Goal: Task Accomplishment & Management: Complete application form

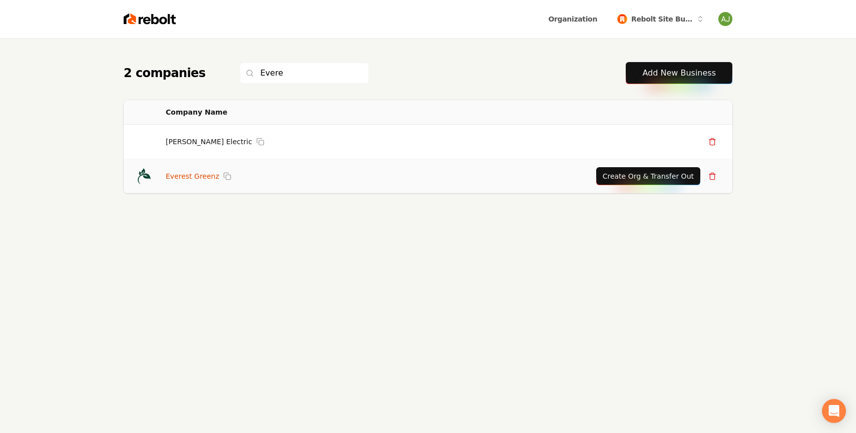
type input "Evere"
click at [202, 178] on link "Everest Greenz" at bounding box center [193, 176] width 54 height 10
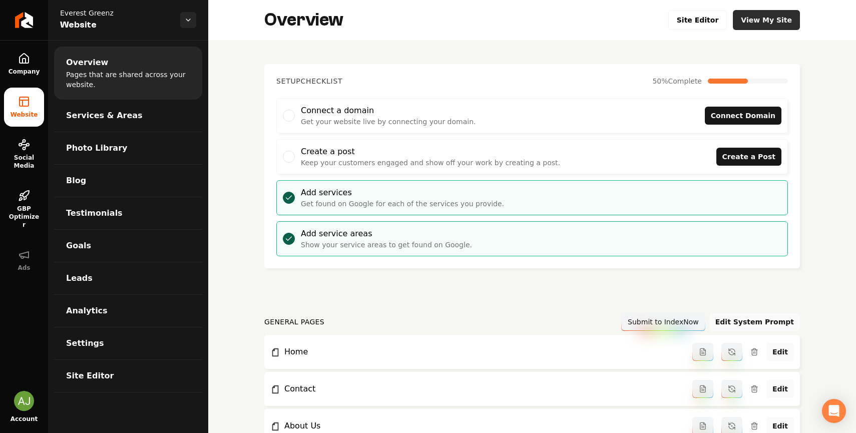
click at [783, 24] on link "View My Site" at bounding box center [766, 20] width 67 height 20
click at [22, 35] on link "Return to dashboard" at bounding box center [24, 20] width 48 height 40
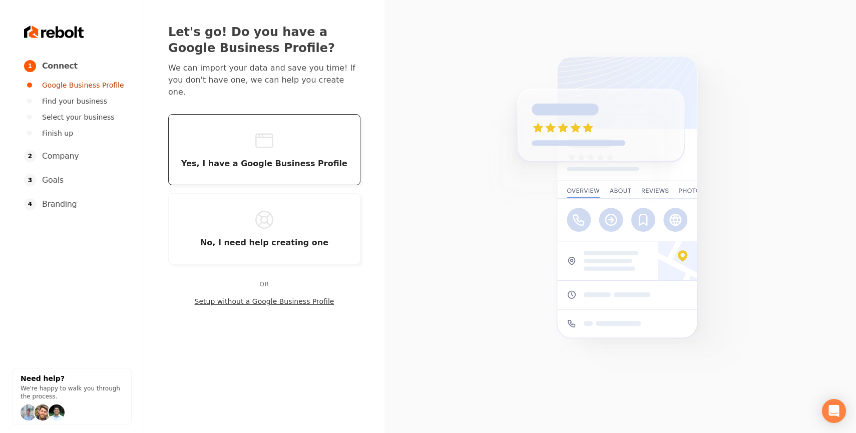
click at [294, 126] on button "Yes, I have a Google Business Profile" at bounding box center [264, 149] width 192 height 71
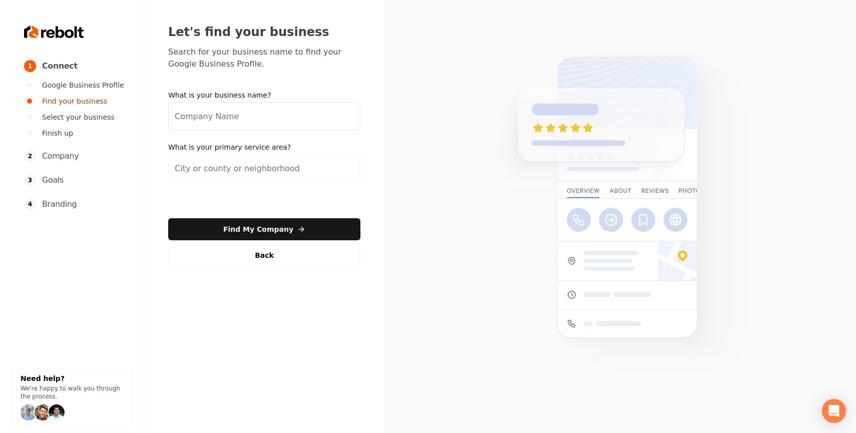
click at [244, 111] on input "What is your business name?" at bounding box center [264, 116] width 192 height 28
type input "Advanced Junk Removals"
click at [250, 164] on input "search" at bounding box center [264, 168] width 192 height 28
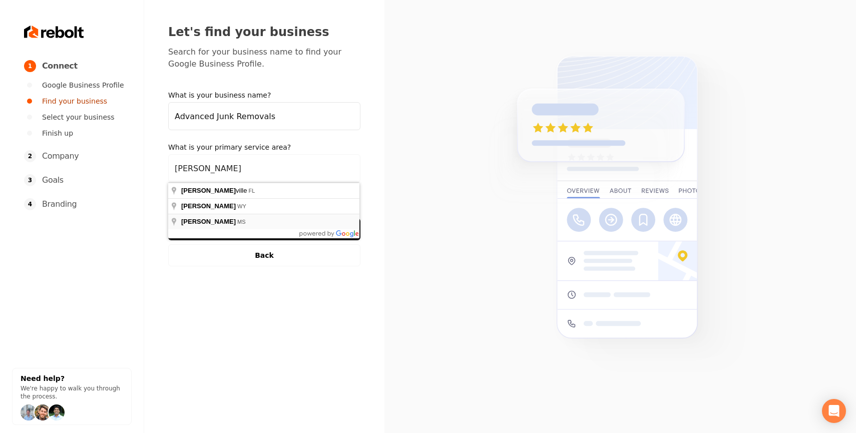
type input "[PERSON_NAME], [GEOGRAPHIC_DATA]"
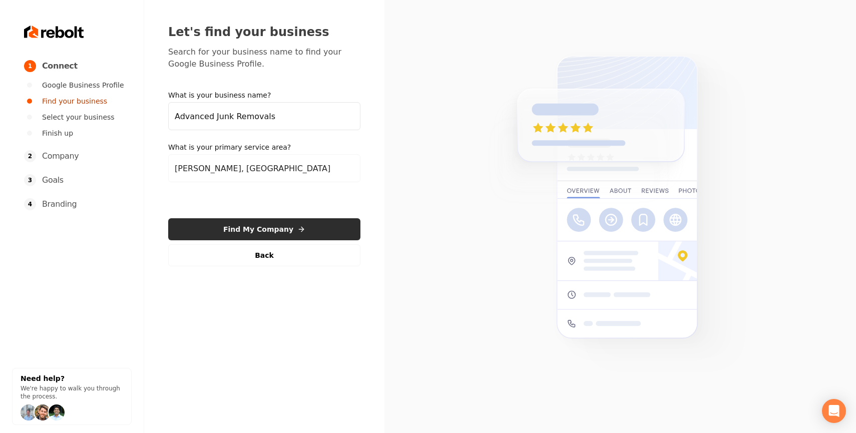
click at [248, 231] on button "Find My Company" at bounding box center [264, 229] width 192 height 22
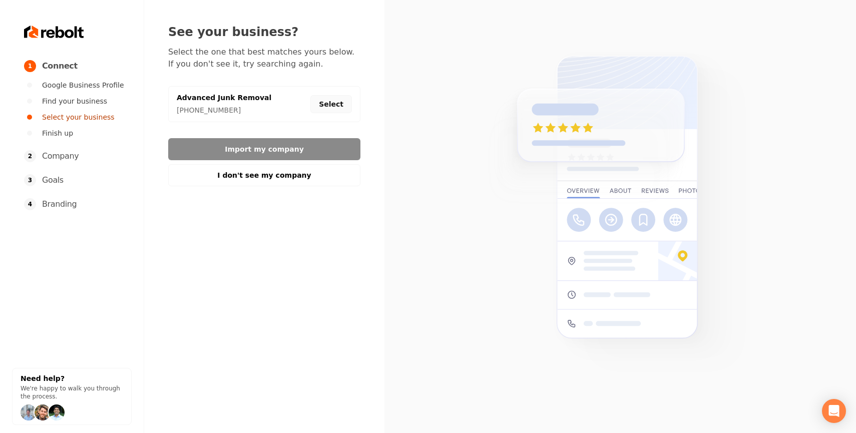
click at [331, 97] on button "Select" at bounding box center [332, 104] width 42 height 18
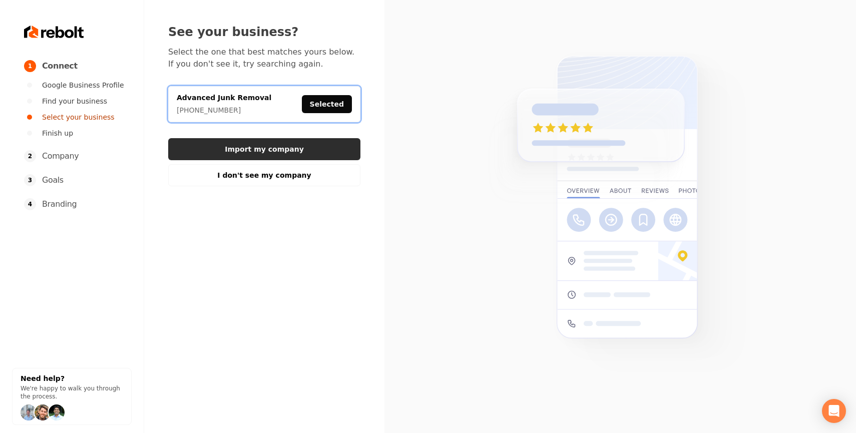
click at [294, 149] on button "Import my company" at bounding box center [264, 149] width 192 height 22
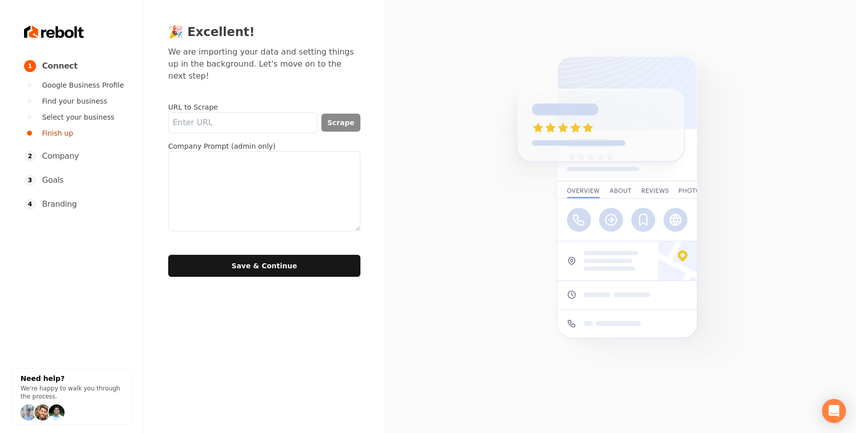
click at [256, 124] on form "URL to Scrape Scrape Company Prompt (admin only) Save & Continue" at bounding box center [264, 189] width 192 height 175
click at [257, 121] on input "URL to Scrape" at bounding box center [242, 122] width 149 height 21
paste input "[URL][DOMAIN_NAME]"
type input "[URL][DOMAIN_NAME]"
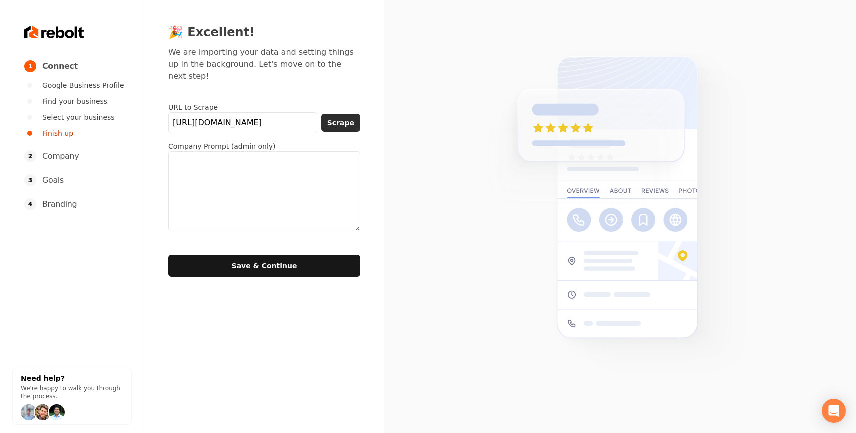
click at [351, 114] on button "Scrape" at bounding box center [341, 123] width 39 height 18
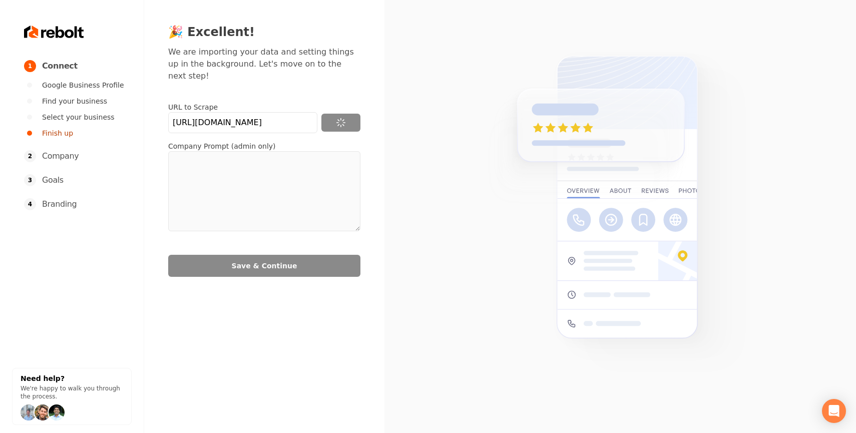
type textarea "At Advanced Junk Removal, we understand the challenge of dealing with unwanted …"
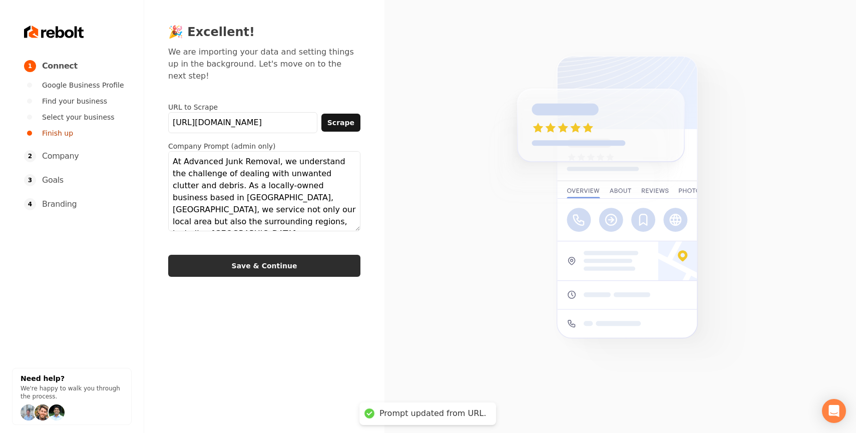
click at [247, 255] on button "Save & Continue" at bounding box center [264, 266] width 192 height 22
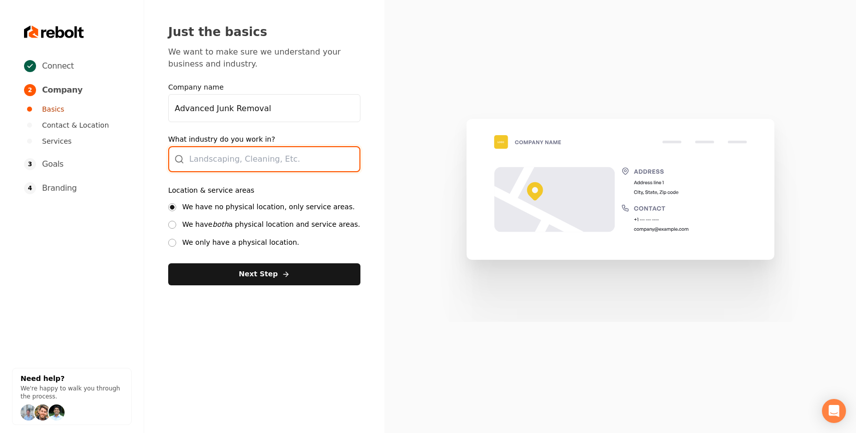
click at [250, 164] on div at bounding box center [264, 159] width 192 height 26
type input "Junk Removal"
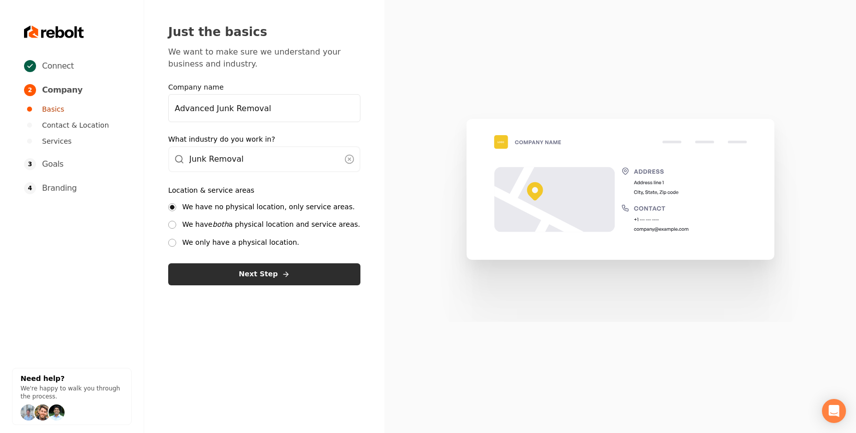
click at [228, 265] on button "Next Step" at bounding box center [264, 274] width 192 height 22
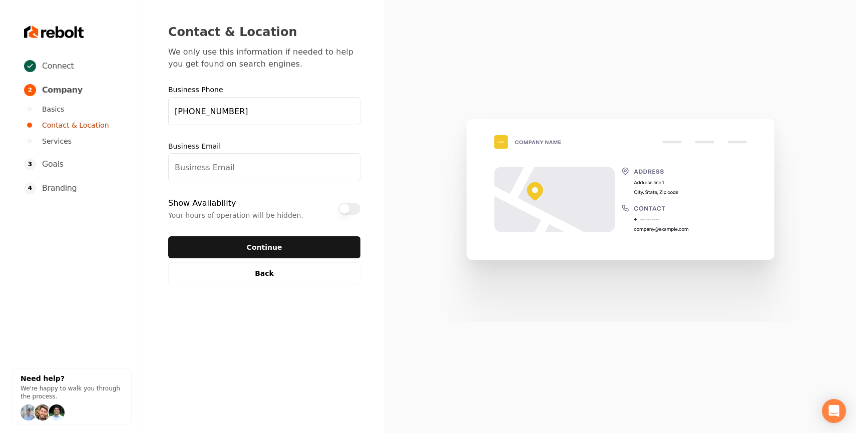
click at [222, 163] on input "Business Email" at bounding box center [264, 167] width 192 height 28
paste input "[EMAIL_ADDRESS][DOMAIN_NAME]"
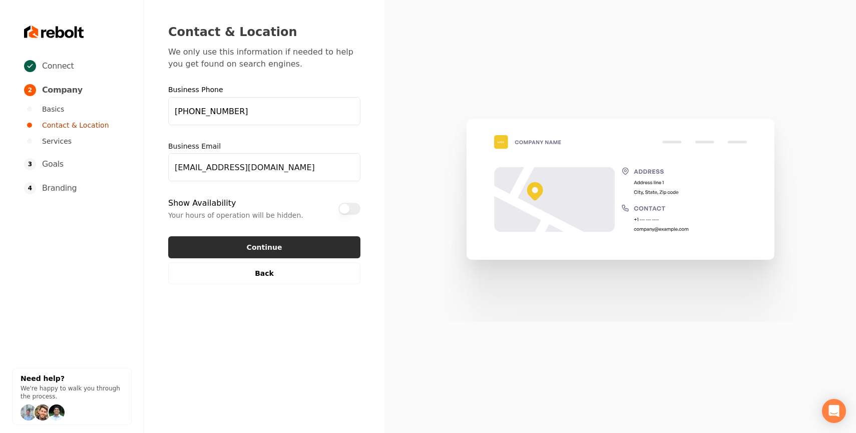
type input "[EMAIL_ADDRESS][DOMAIN_NAME]"
click at [248, 254] on button "Continue" at bounding box center [264, 247] width 192 height 22
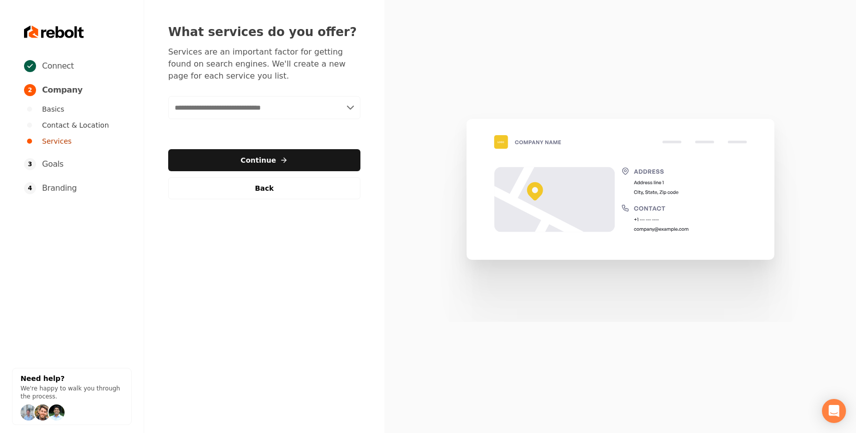
click at [279, 116] on input "text" at bounding box center [264, 107] width 192 height 23
click at [340, 111] on input "text" at bounding box center [264, 107] width 192 height 23
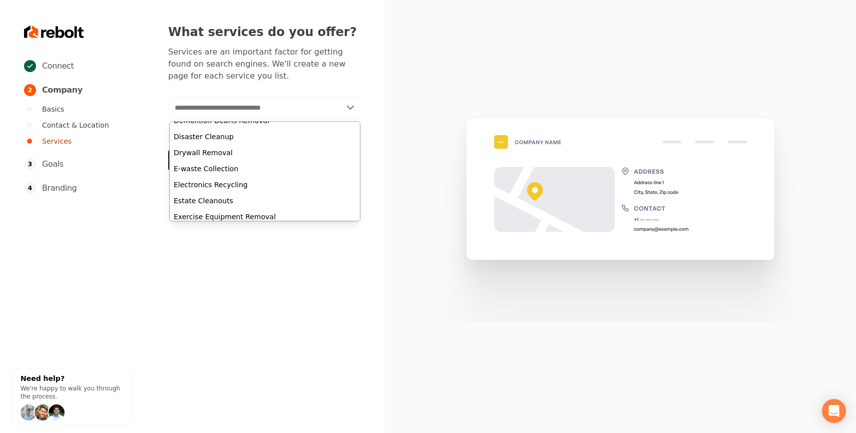
scroll to position [197, 0]
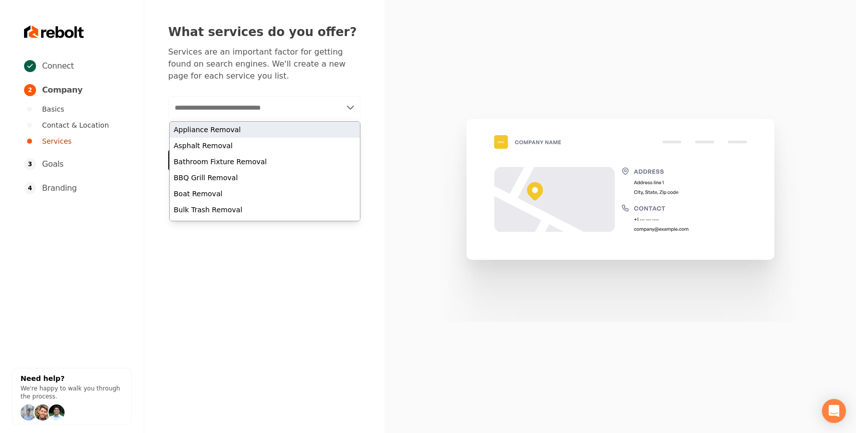
click at [216, 128] on div "Appliance Removal" at bounding box center [265, 130] width 190 height 16
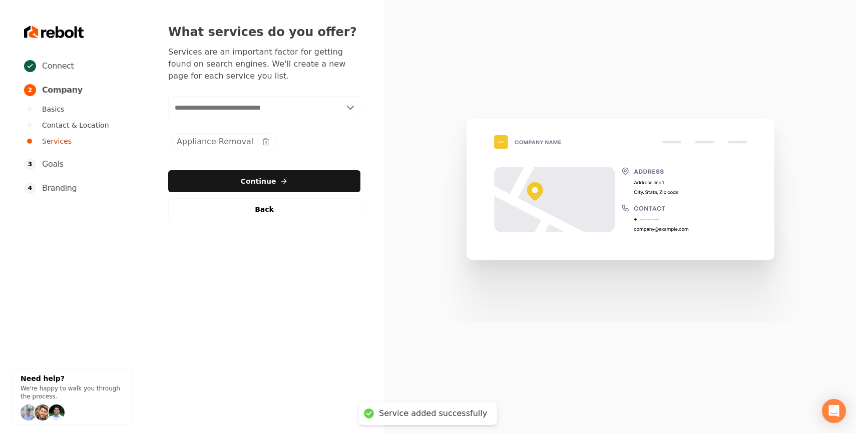
click at [262, 110] on input "text" at bounding box center [264, 107] width 192 height 23
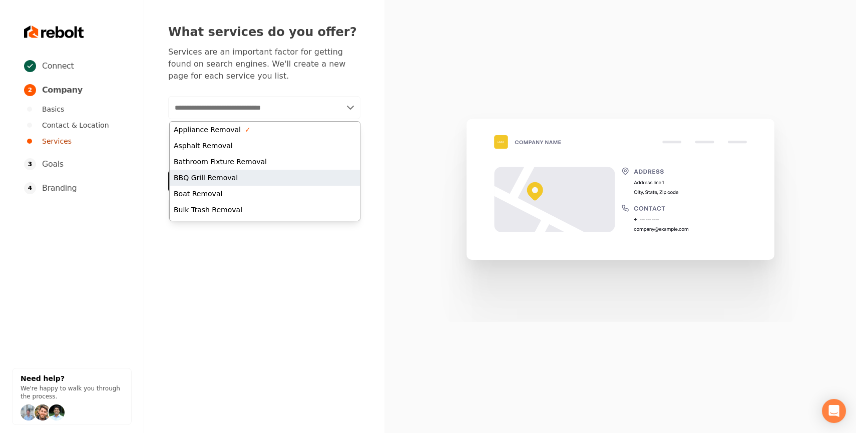
scroll to position [12, 0]
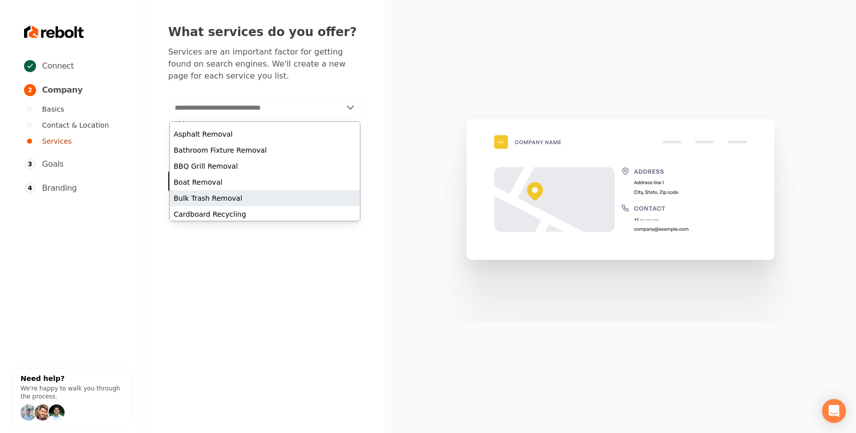
click at [221, 194] on div "Bulk Trash Removal" at bounding box center [265, 198] width 190 height 16
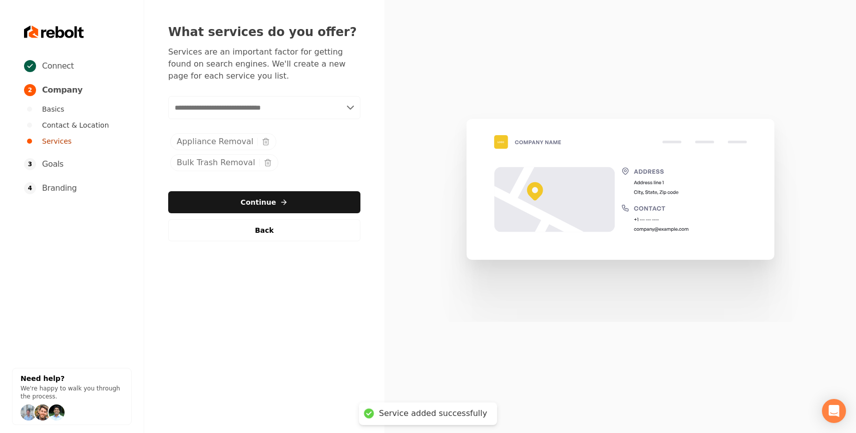
click at [254, 115] on input "text" at bounding box center [264, 107] width 192 height 23
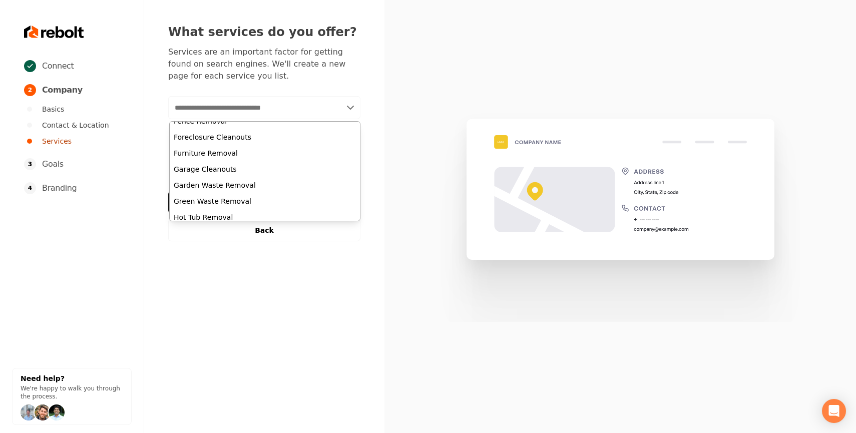
scroll to position [330, 0]
click at [231, 171] on div "Garage Cleanouts" at bounding box center [265, 168] width 190 height 16
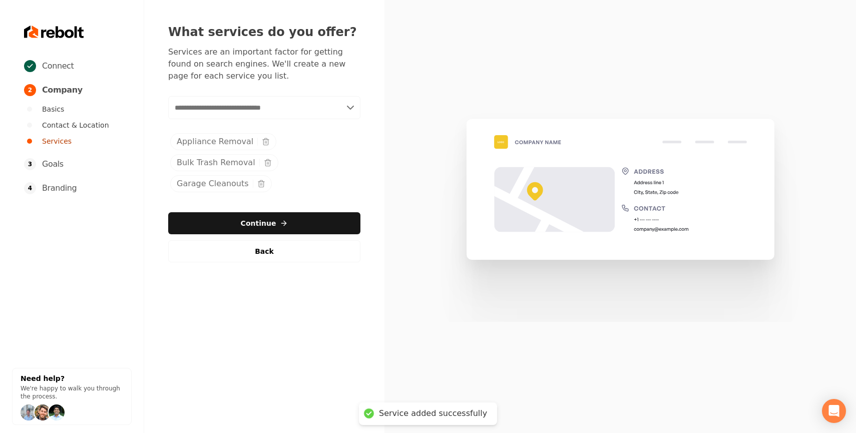
click at [263, 119] on input "text" at bounding box center [264, 107] width 192 height 23
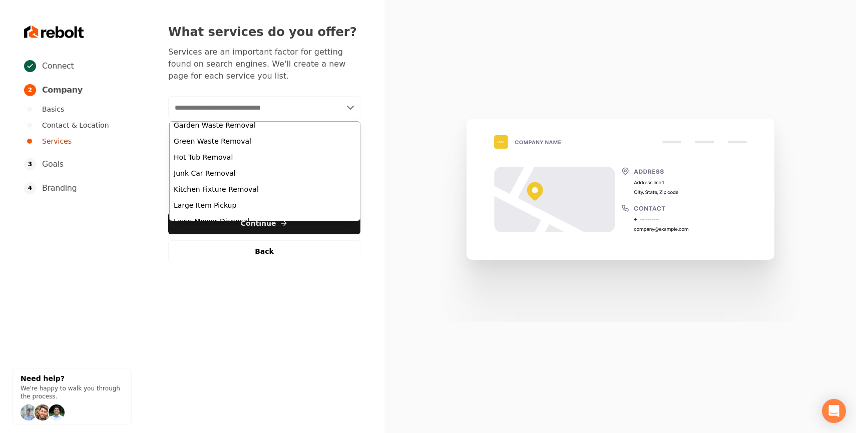
scroll to position [375, 0]
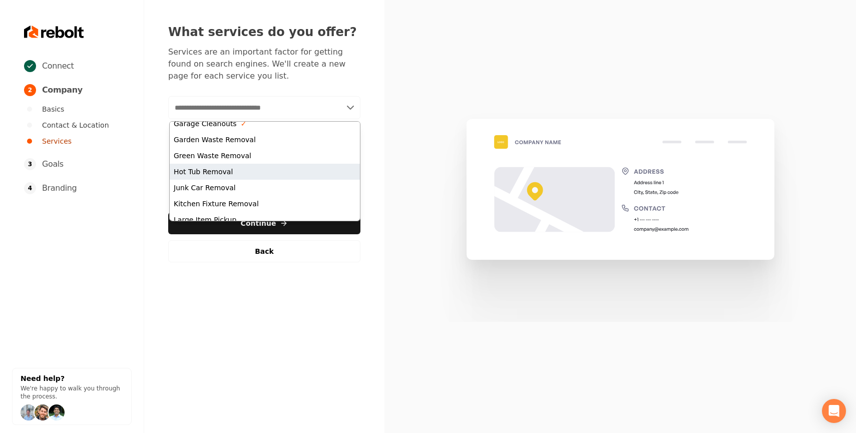
click at [234, 165] on div "Hot Tub Removal" at bounding box center [265, 172] width 190 height 16
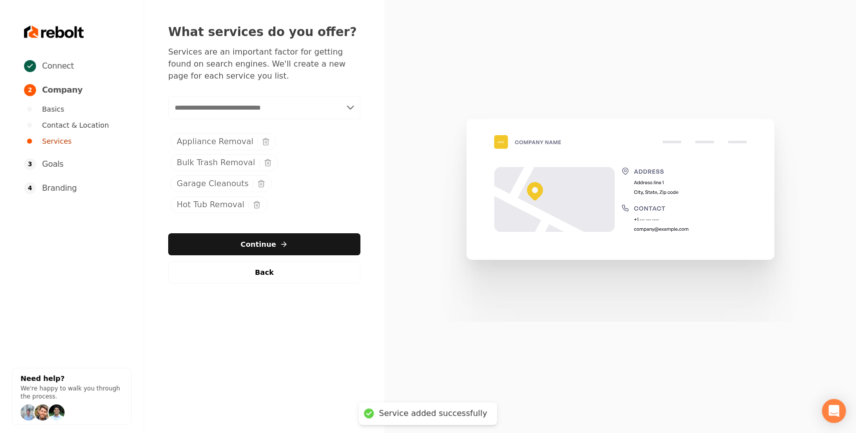
click at [272, 109] on input "text" at bounding box center [264, 107] width 192 height 23
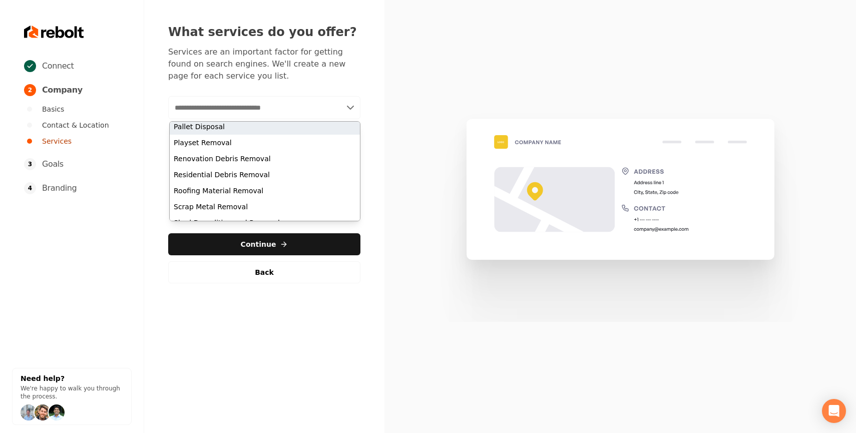
scroll to position [602, 0]
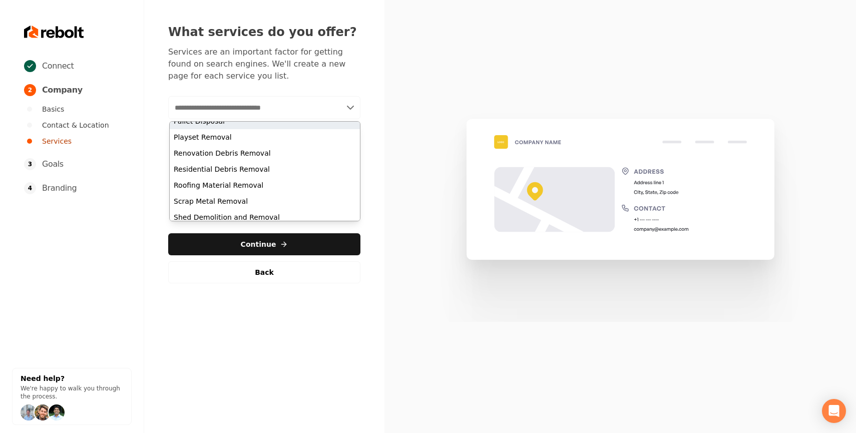
click at [244, 170] on div "Residential Debris Removal" at bounding box center [265, 169] width 190 height 16
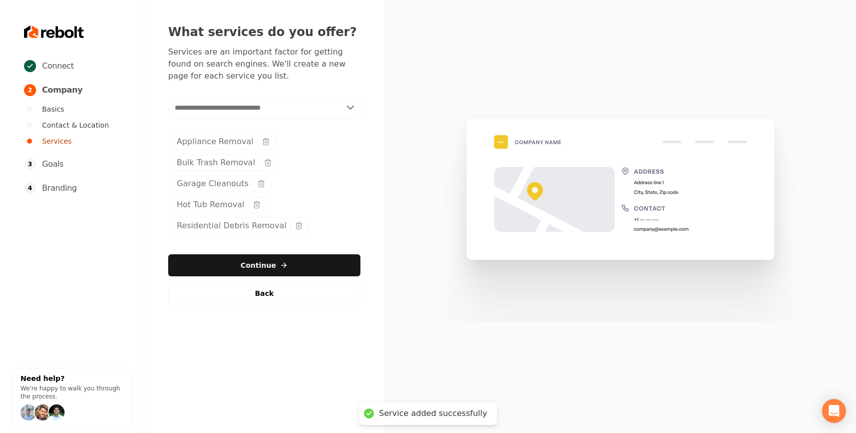
click at [264, 103] on input "text" at bounding box center [264, 107] width 192 height 23
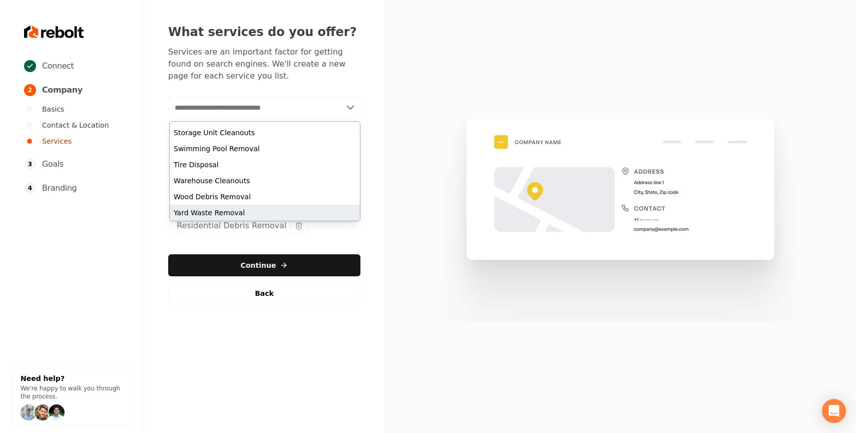
scroll to position [713, 0]
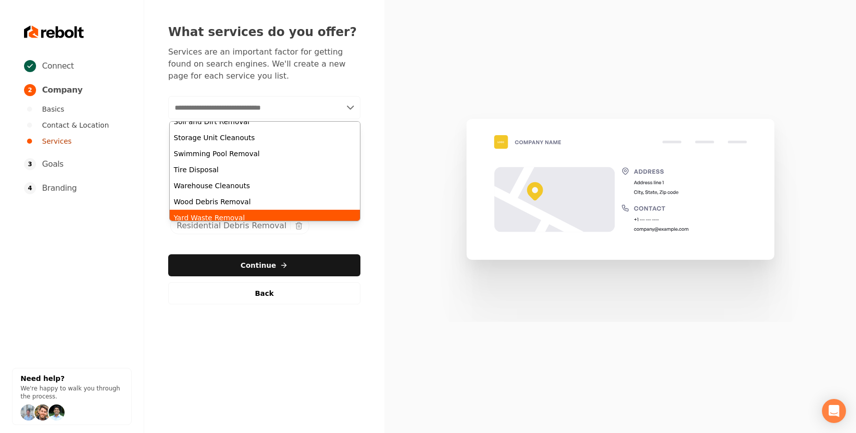
click at [221, 215] on div "Yard Waste Removal" at bounding box center [265, 218] width 190 height 16
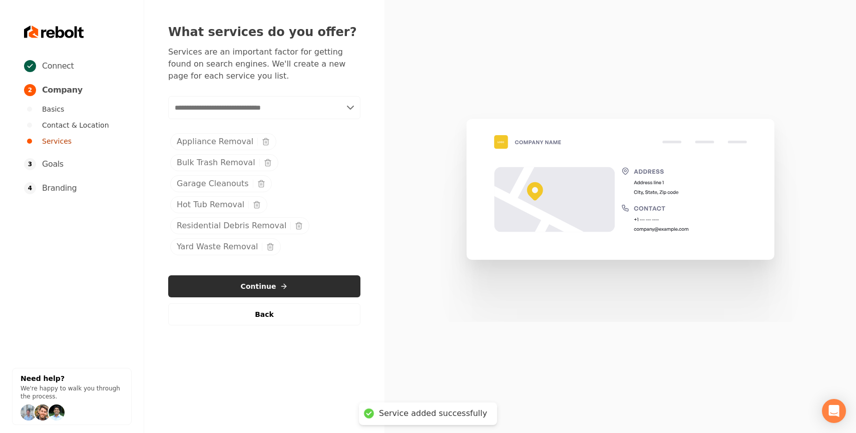
click at [230, 280] on button "Continue" at bounding box center [264, 286] width 192 height 22
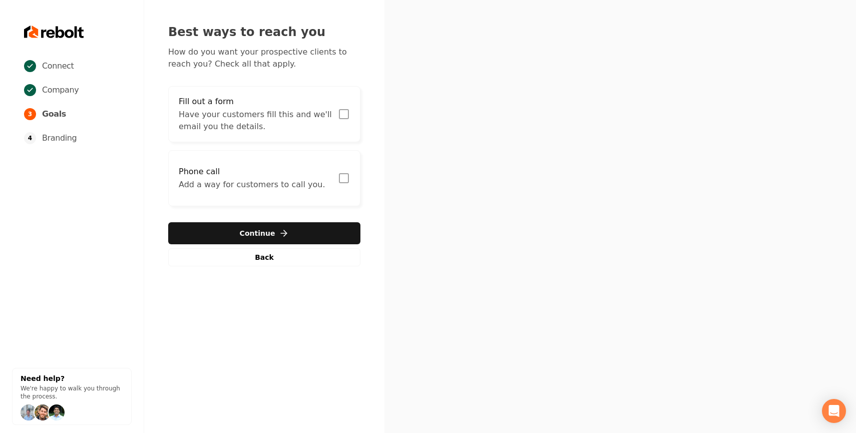
click at [336, 116] on button "Fill out a form Have your customers fill this and we'll email you the details." at bounding box center [264, 114] width 192 height 56
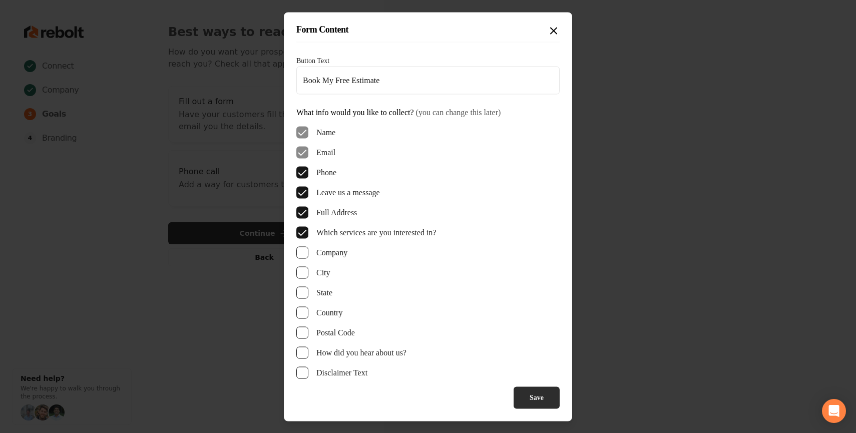
click at [525, 401] on button "Save" at bounding box center [537, 398] width 46 height 22
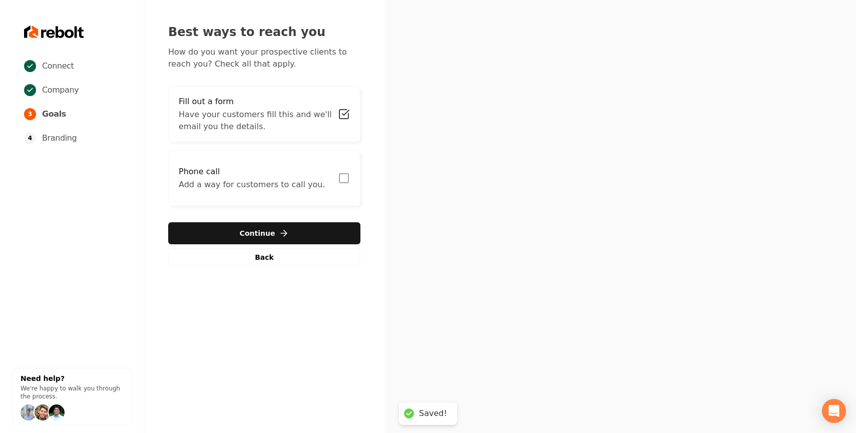
click at [348, 184] on button "Phone call Add a way for customers to call you." at bounding box center [264, 178] width 192 height 56
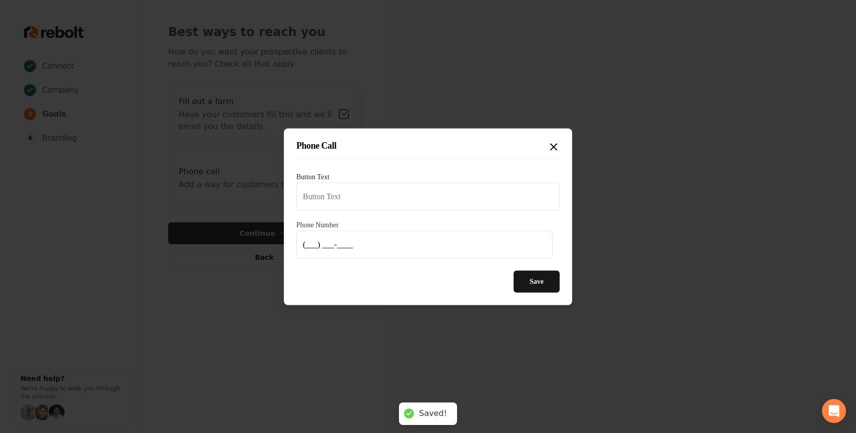
type input "Call us"
type input "[PHONE_NUMBER]"
click at [525, 286] on button "Save" at bounding box center [537, 281] width 46 height 22
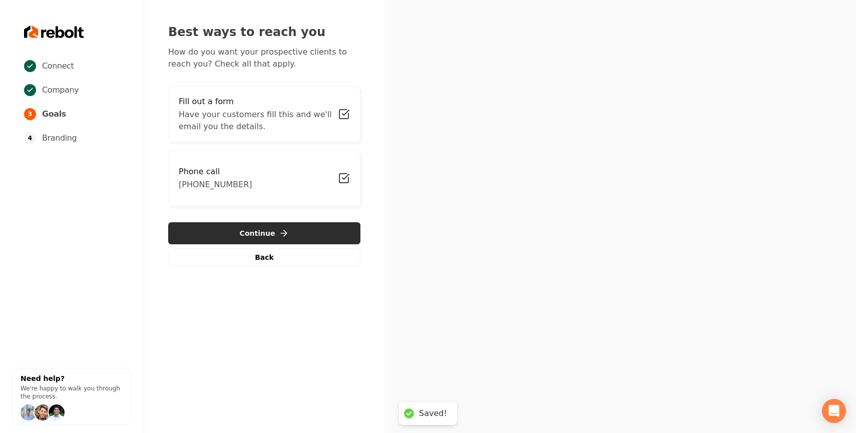
click at [295, 226] on button "Continue" at bounding box center [264, 233] width 192 height 22
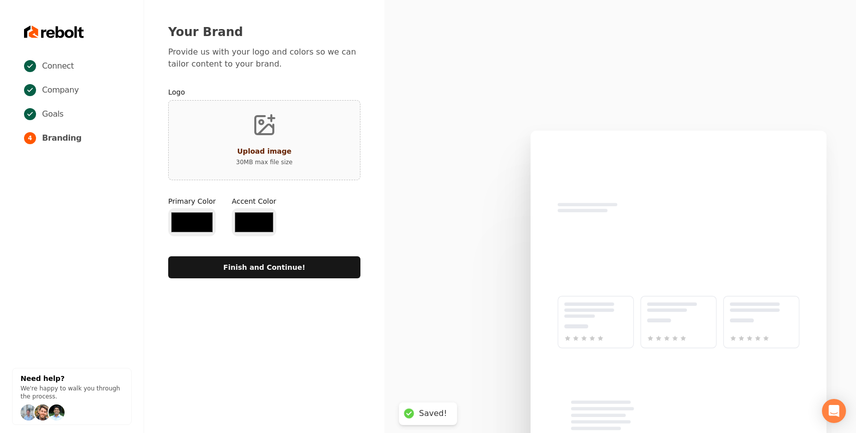
type input "#194d33"
type input "#70be00"
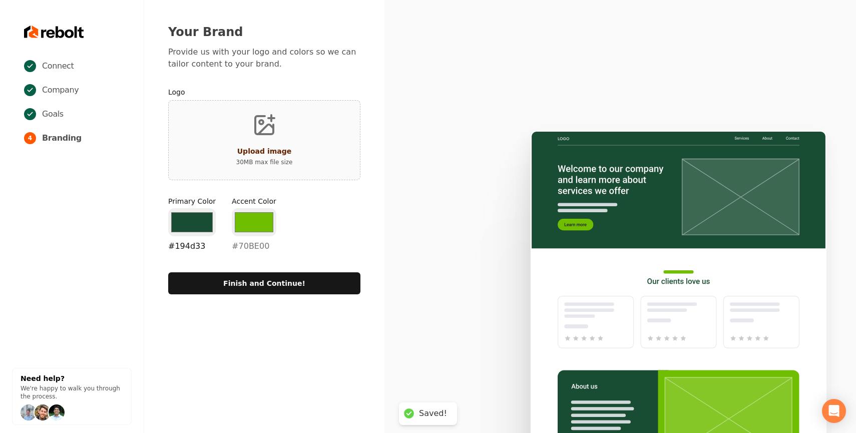
click at [172, 215] on input "#194d33" at bounding box center [192, 222] width 48 height 28
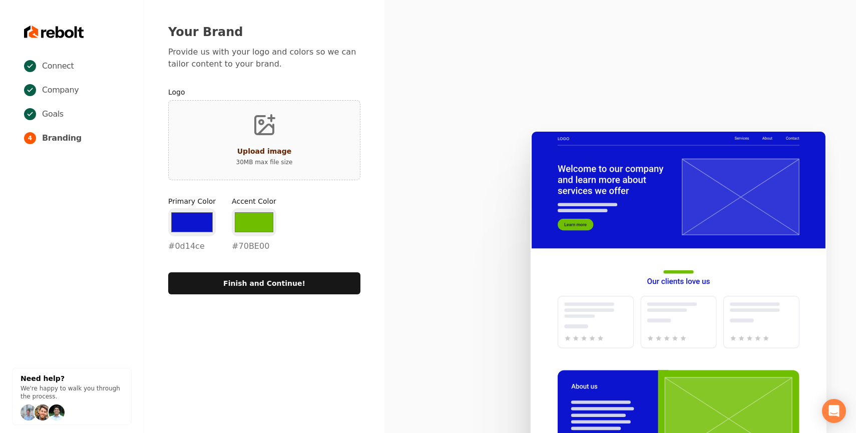
type input "#0d14ce"
click at [312, 302] on div "Your Brand Provide us with your logo and colors so we can tailor content to you…" at bounding box center [264, 159] width 240 height 319
click at [250, 227] on input "#70be00" at bounding box center [254, 222] width 45 height 28
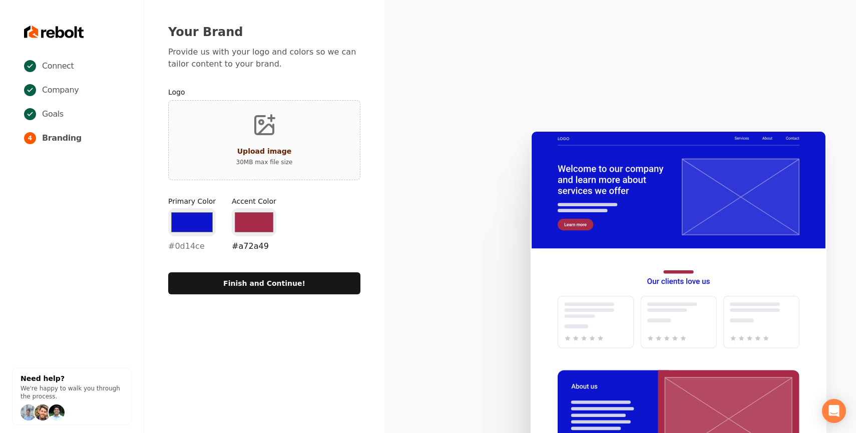
click at [254, 212] on input "#a72a49" at bounding box center [254, 222] width 45 height 28
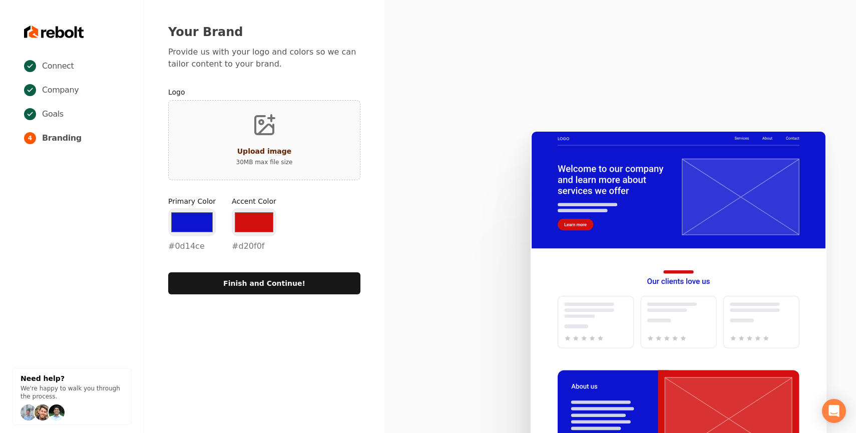
type input "#d20f0f"
click at [416, 259] on icon at bounding box center [621, 277] width 472 height 311
click at [347, 275] on button "Finish and Continue!" at bounding box center [264, 283] width 192 height 22
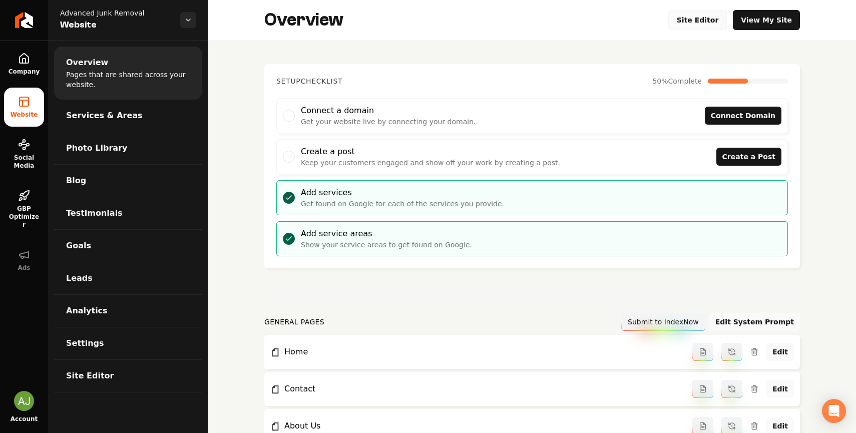
click at [689, 20] on link "Site Editor" at bounding box center [698, 20] width 59 height 20
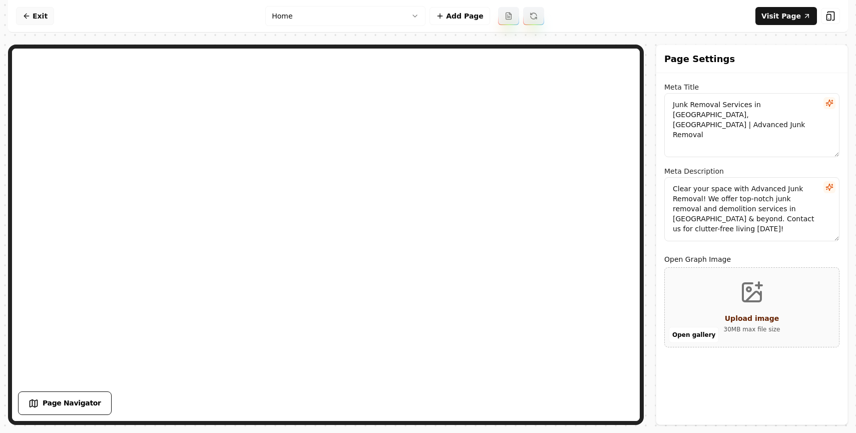
click at [49, 20] on link "Exit" at bounding box center [35, 16] width 38 height 18
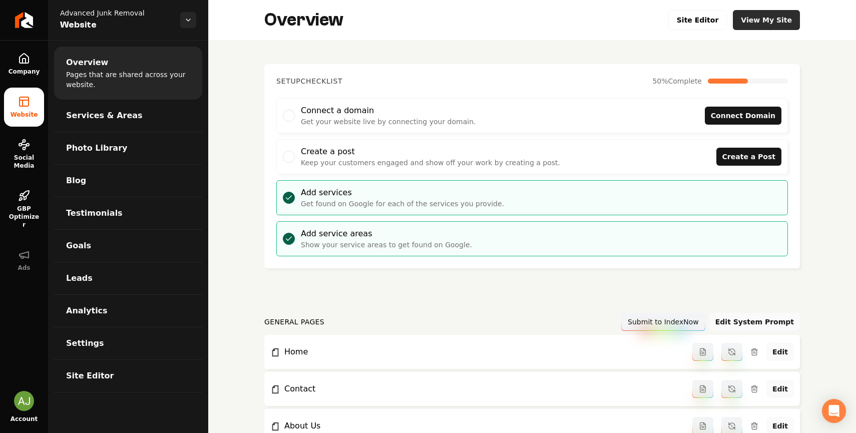
click at [769, 23] on link "View My Site" at bounding box center [766, 20] width 67 height 20
click at [25, 25] on icon "Return to dashboard" at bounding box center [24, 20] width 16 height 16
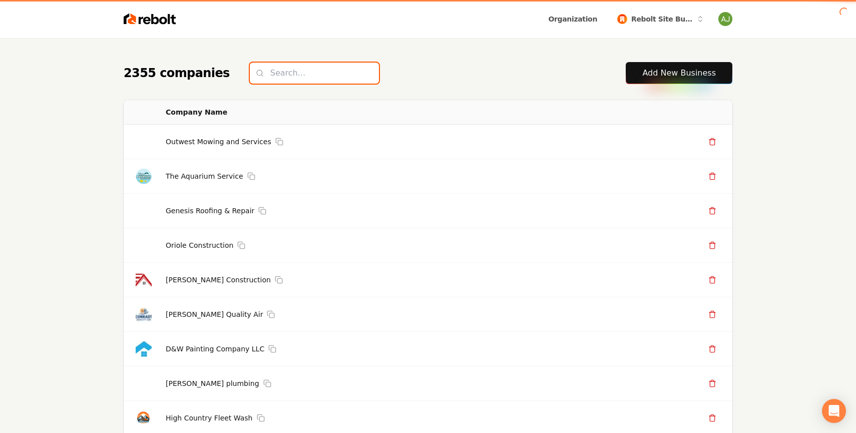
click at [305, 75] on input "search" at bounding box center [314, 73] width 129 height 21
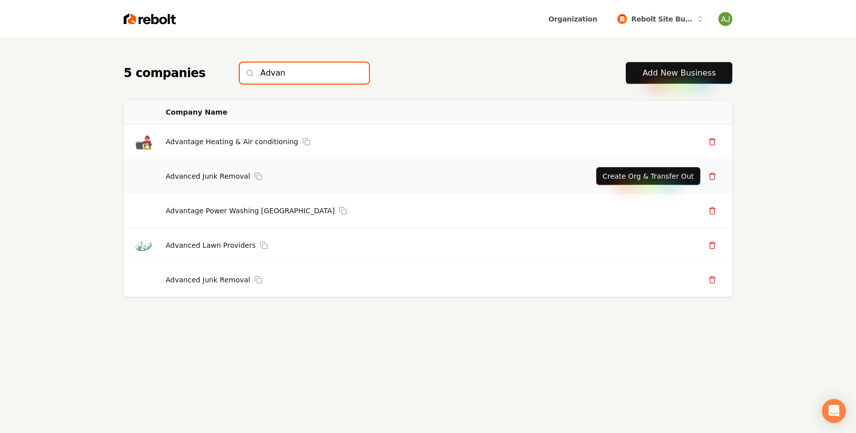
type input "Advan"
click at [631, 181] on button "Create Org & Transfer Out" at bounding box center [649, 176] width 104 height 18
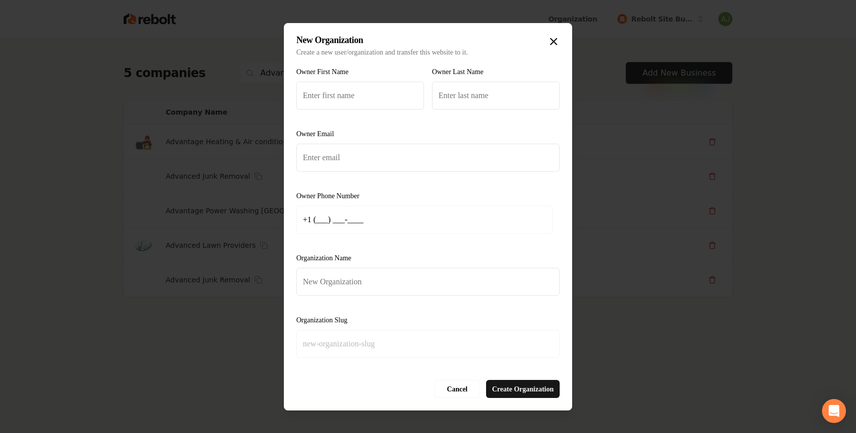
click at [329, 216] on input "+1 (___) ___-____" at bounding box center [425, 220] width 256 height 28
paste input "769) 233-4118"
type input "[PHONE_NUMBER]"
click at [327, 285] on input "Organization Name" at bounding box center [428, 282] width 263 height 28
type input "A"
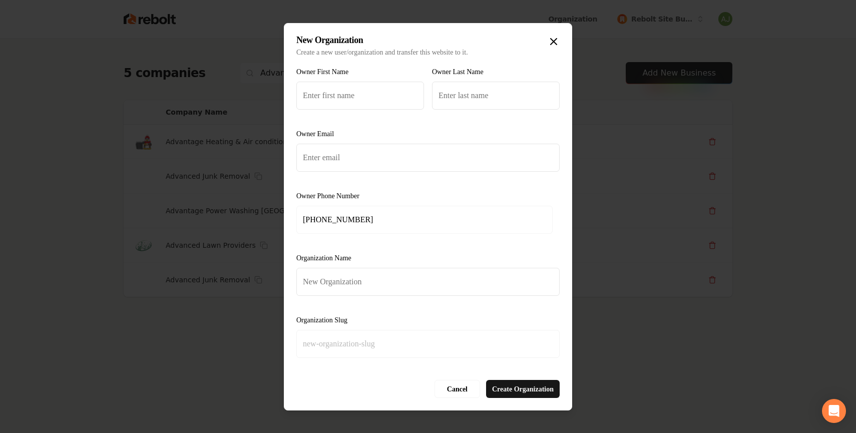
type input "a"
type input "Ad"
type input "ad"
type input "Adv"
type input "adv"
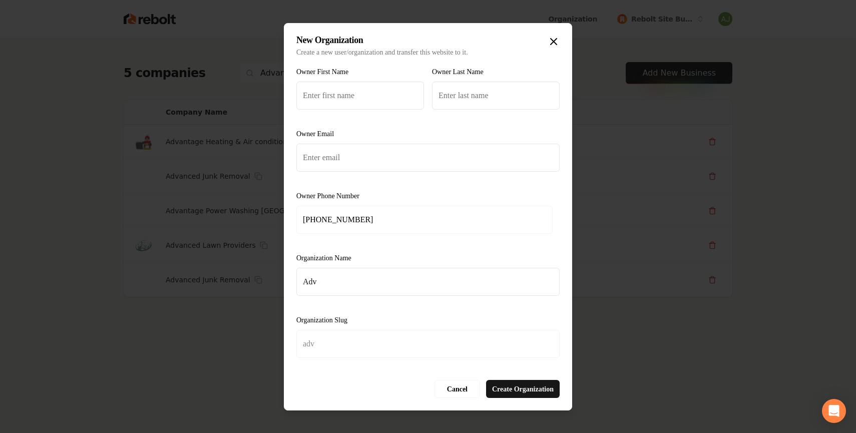
type input "Adva"
type input "adva"
type input "Advan"
type input "advan"
type input "Advanc"
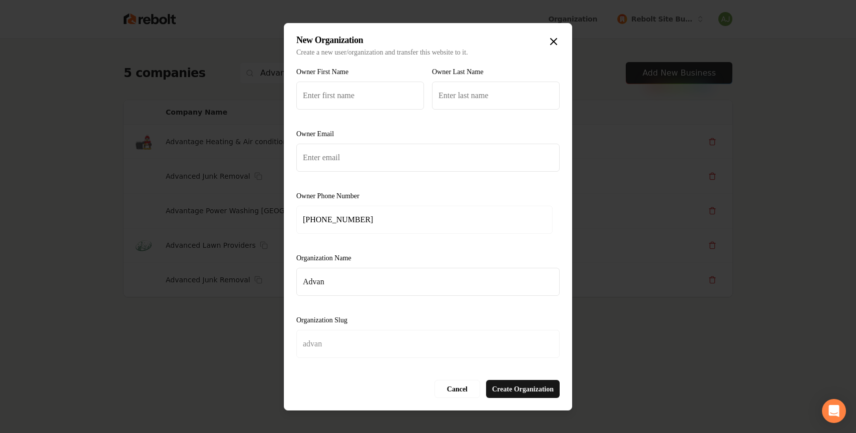
type input "advanc"
type input "Advance"
type input "advance"
type input "Advanced"
type input "advanced"
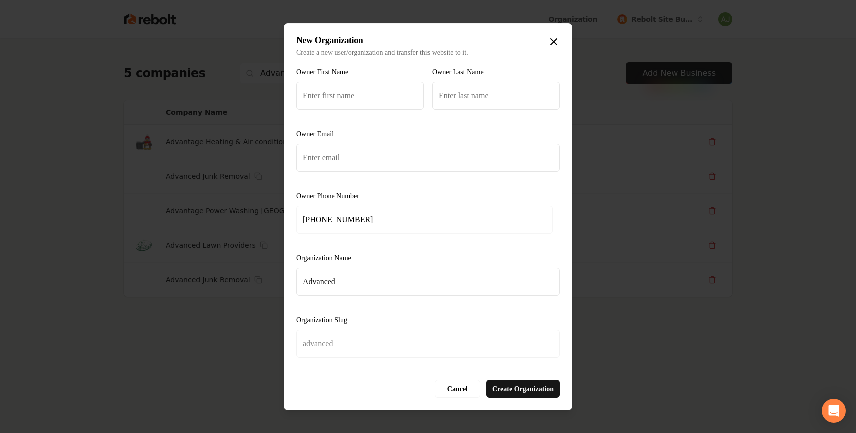
type input "Advanced J"
type input "advanced-j"
type input "Advanced Ju"
type input "advanced-ju"
type input "Advanced Jun"
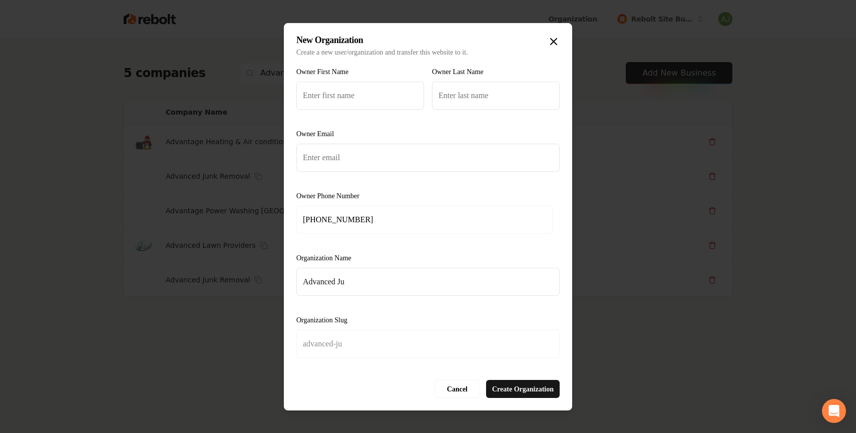
type input "advanced-jun"
type input "Advanced Junk"
type input "advanced-junk"
type input "Advanced Junk R"
type input "advanced-junk-r"
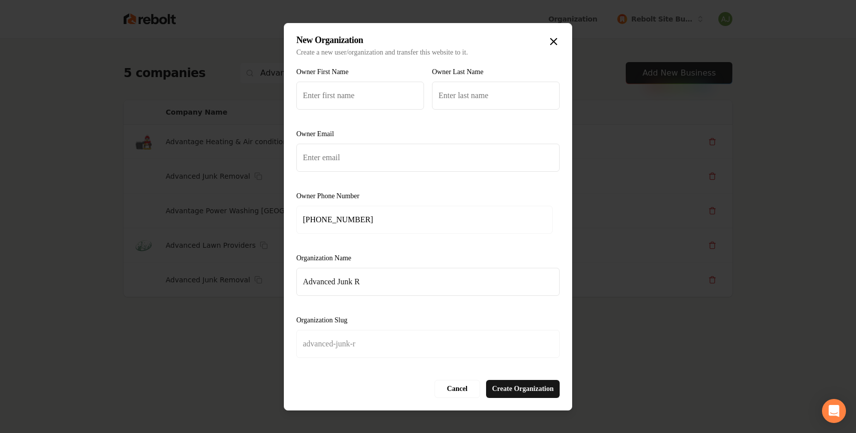
type input "Advanced Junk Re"
type input "advanced-junk-re"
type input "Advanced Junk Rem"
type input "advanced-junk-rem"
type input "Advanced Junk Remo"
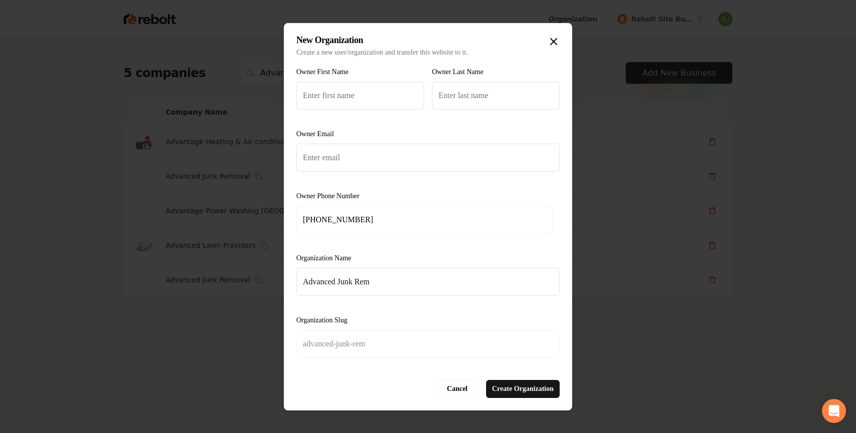
type input "advanced-junk-remo"
type input "Advanced Junk Remov"
type input "advanced-junk-remov"
type input "Advanced Junk Remova"
type input "advanced-junk-remova"
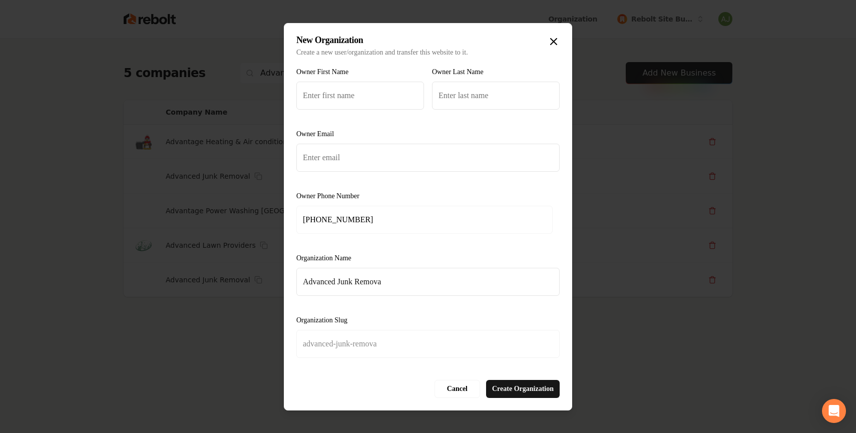
type input "Advanced Junk Removal"
type input "advanced-junk-removal"
type input "Advanced Junk Removal"
click at [365, 105] on input "Owner First Name" at bounding box center [361, 96] width 128 height 28
